Goal: Transaction & Acquisition: Subscribe to service/newsletter

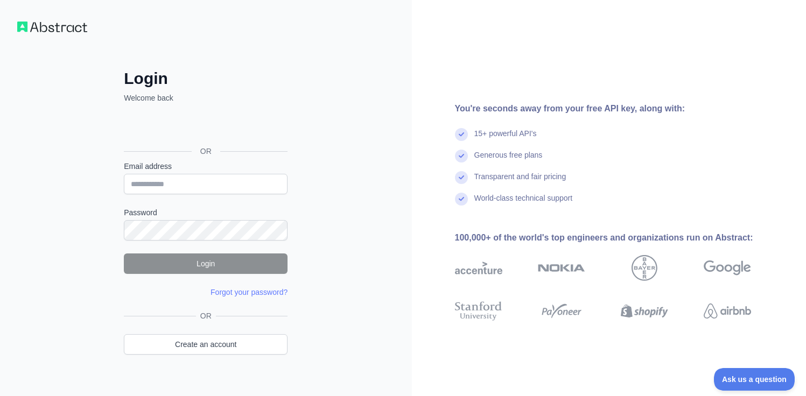
drag, startPoint x: 522, startPoint y: 102, endPoint x: 643, endPoint y: 102, distance: 121.1
click at [643, 102] on div "You're seconds away from your free API key, along with:" at bounding box center [620, 108] width 331 height 13
drag, startPoint x: 641, startPoint y: 161, endPoint x: 467, endPoint y: 162, distance: 173.9
click at [467, 162] on div "Generous free plans" at bounding box center [620, 161] width 331 height 22
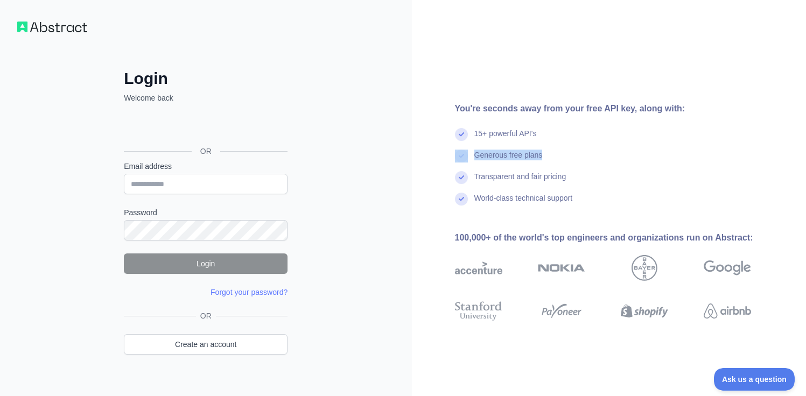
click at [467, 162] on img at bounding box center [461, 156] width 13 height 13
click at [370, 37] on div "Login Welcome back OR Email address Password Login Forgot your password? Please…" at bounding box center [206, 205] width 412 height 411
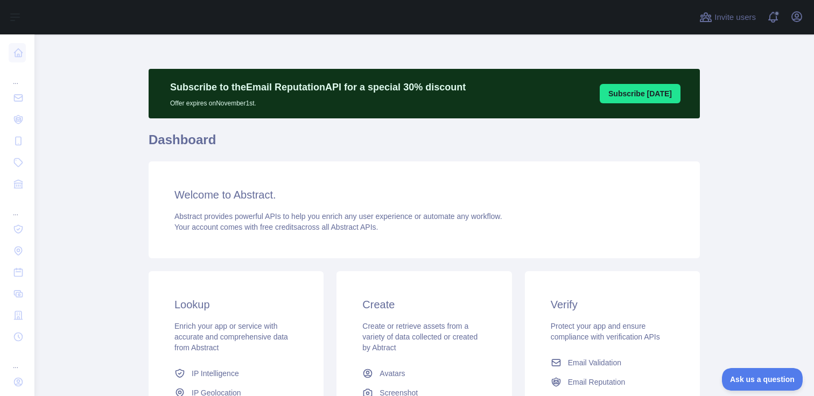
drag, startPoint x: 229, startPoint y: 179, endPoint x: 428, endPoint y: 179, distance: 199.2
click at [422, 179] on div "Welcome to Abstract. Abstract provides powerful APIs to help you enrich any use…" at bounding box center [424, 210] width 551 height 97
click at [428, 179] on div "Welcome to Abstract. Abstract provides powerful APIs to help you enrich any use…" at bounding box center [424, 210] width 551 height 97
click at [341, 150] on h1 "Dashboard" at bounding box center [424, 144] width 551 height 26
drag, startPoint x: 213, startPoint y: 87, endPoint x: 391, endPoint y: 87, distance: 177.7
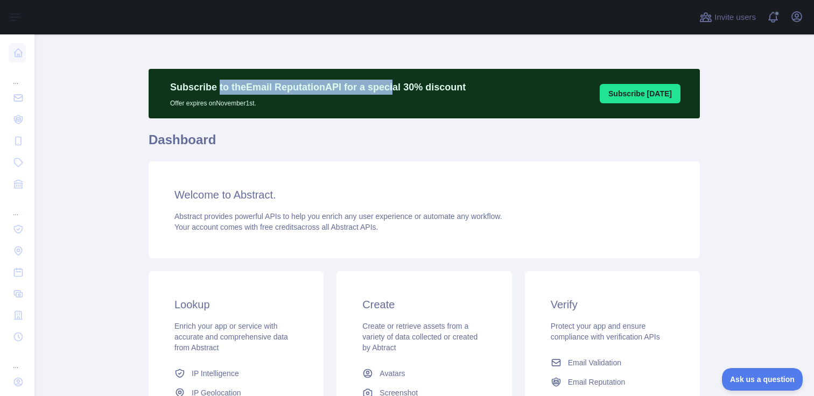
click at [390, 87] on p "Subscribe to the Email Reputation API for a special 30 % discount" at bounding box center [318, 87] width 296 height 15
click at [391, 87] on p "Subscribe to the Email Reputation API for a special 30 % discount" at bounding box center [318, 87] width 296 height 15
drag, startPoint x: 457, startPoint y: 87, endPoint x: 246, endPoint y: 87, distance: 210.5
click at [246, 87] on p "Subscribe to the Email Reputation API for a special 30 % discount" at bounding box center [318, 87] width 296 height 15
click at [234, 89] on p "Subscribe to the Email Reputation API for a special 30 % discount" at bounding box center [318, 87] width 296 height 15
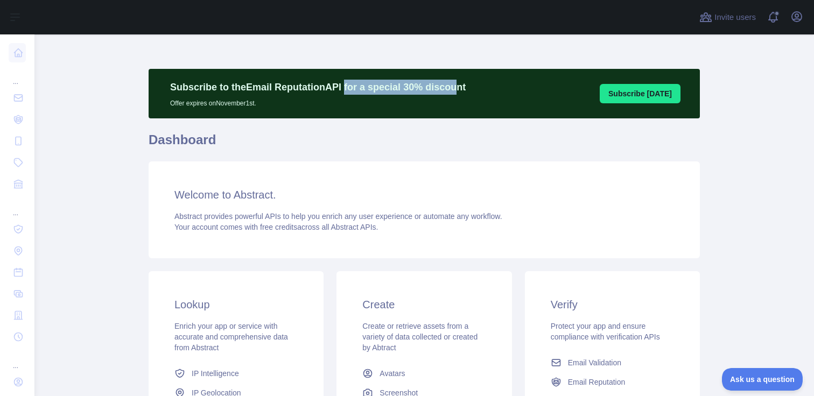
drag, startPoint x: 451, startPoint y: 88, endPoint x: 316, endPoint y: 88, distance: 135.1
click at [320, 88] on p "Subscribe to the Email Reputation API for a special 30 % discount" at bounding box center [318, 87] width 296 height 15
click at [312, 88] on p "Subscribe to the Email Reputation API for a special 30 % discount" at bounding box center [318, 87] width 296 height 15
drag, startPoint x: 474, startPoint y: 88, endPoint x: 306, endPoint y: 89, distance: 168.0
click at [306, 88] on div "Subscribe to the Email Reputation API for a special 30 % discount Offer expires…" at bounding box center [424, 94] width 551 height 50
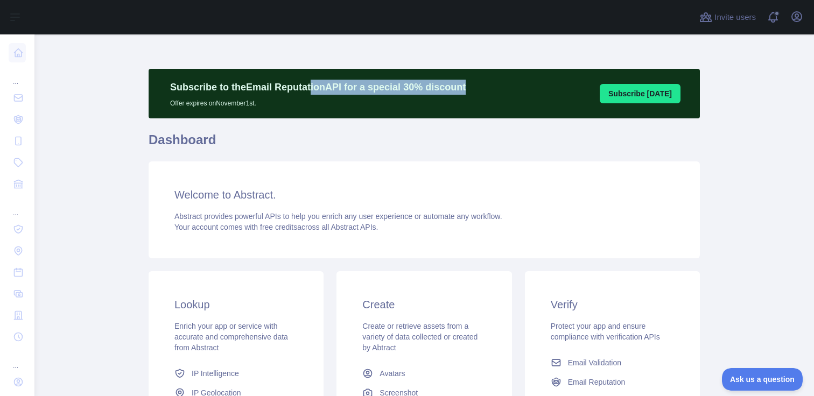
drag, startPoint x: 306, startPoint y: 89, endPoint x: 195, endPoint y: 89, distance: 110.9
click at [305, 89] on p "Subscribe to the Email Reputation API for a special 30 % discount" at bounding box center [318, 87] width 296 height 15
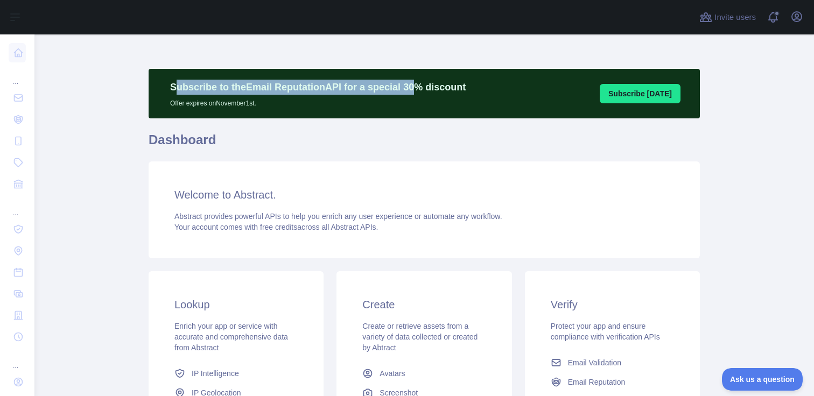
drag, startPoint x: 218, startPoint y: 89, endPoint x: 412, endPoint y: 89, distance: 194.4
click at [408, 89] on p "Subscribe to the Email Reputation API for a special 30 % discount" at bounding box center [318, 87] width 296 height 15
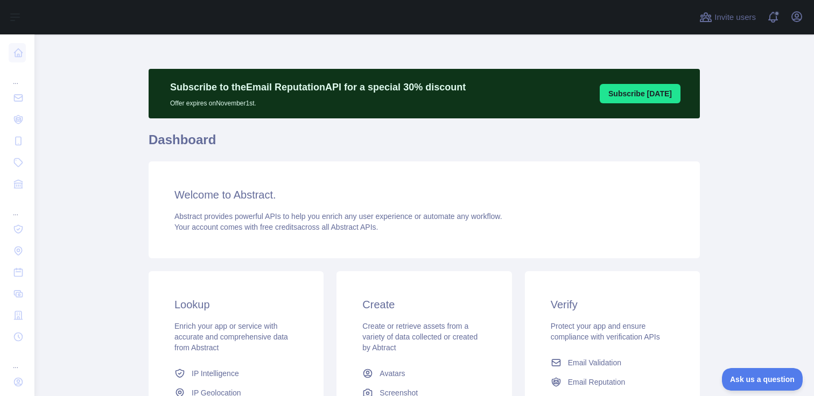
click at [412, 89] on p "Subscribe to the Email Reputation API for a special 30 % discount" at bounding box center [318, 87] width 296 height 15
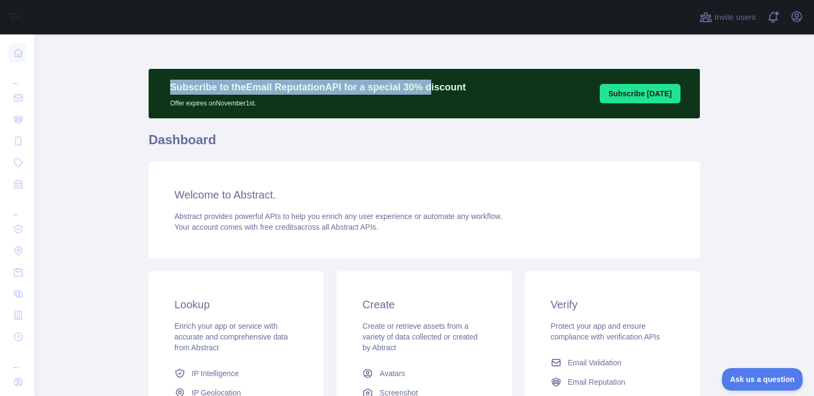
drag, startPoint x: 426, startPoint y: 90, endPoint x: 157, endPoint y: 90, distance: 269.8
click at [159, 90] on div "Subscribe to the Email Reputation API for a special 30 % discount Offer expires…" at bounding box center [317, 94] width 317 height 28
click at [143, 90] on main "Subscribe to the Email Reputation API for a special 30 % discount Offer expires…" at bounding box center [424, 215] width 780 height 362
